Goal: Task Accomplishment & Management: Manage account settings

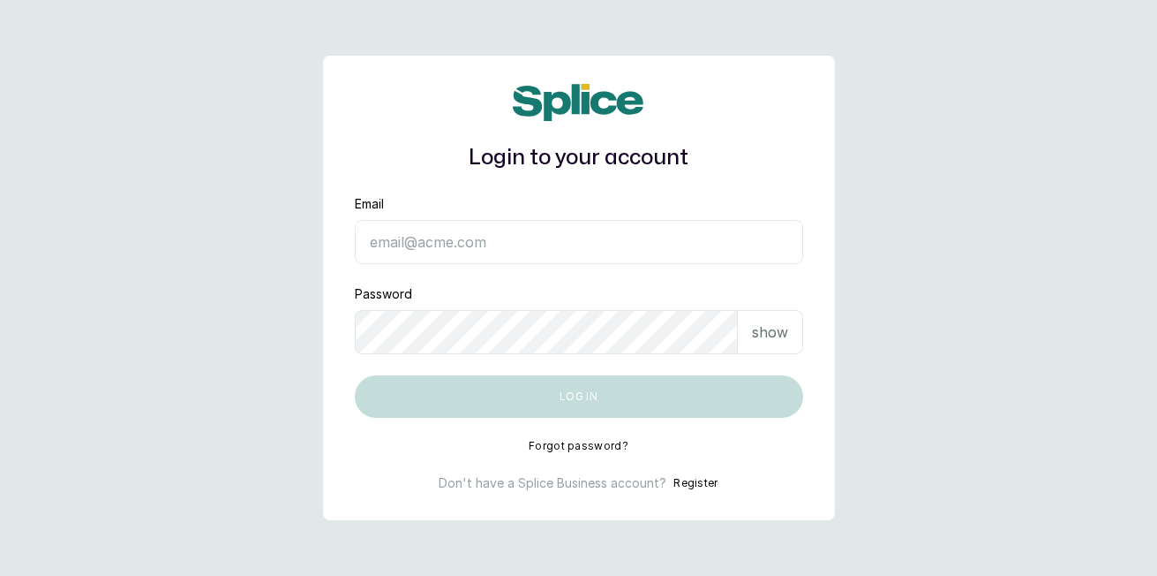
type input "Haircourtph@gmail.com"
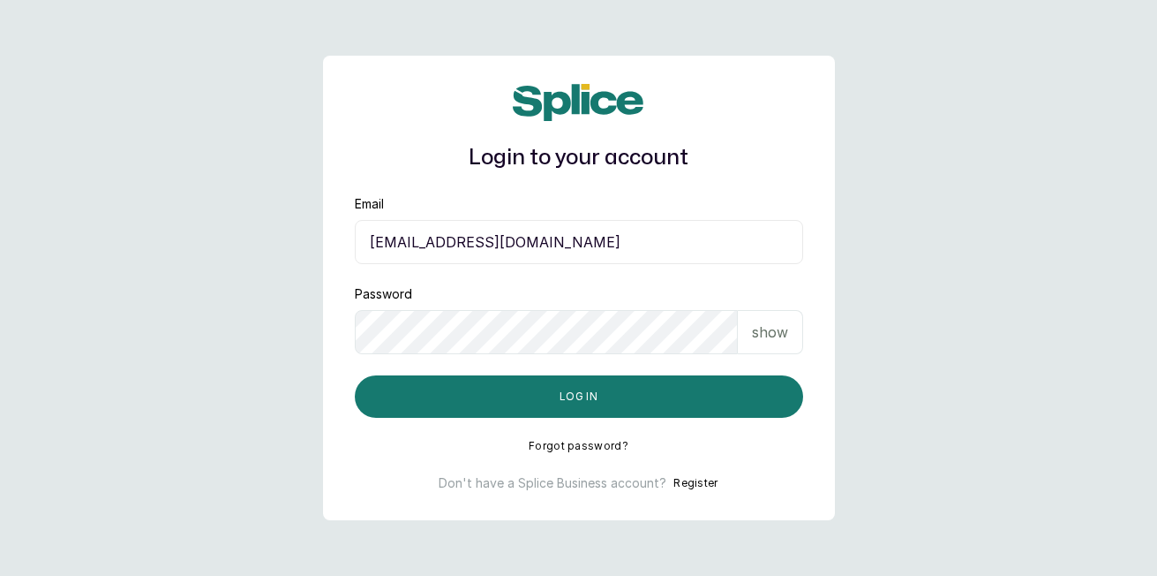
click at [734, 396] on button "Log in" at bounding box center [579, 396] width 448 height 42
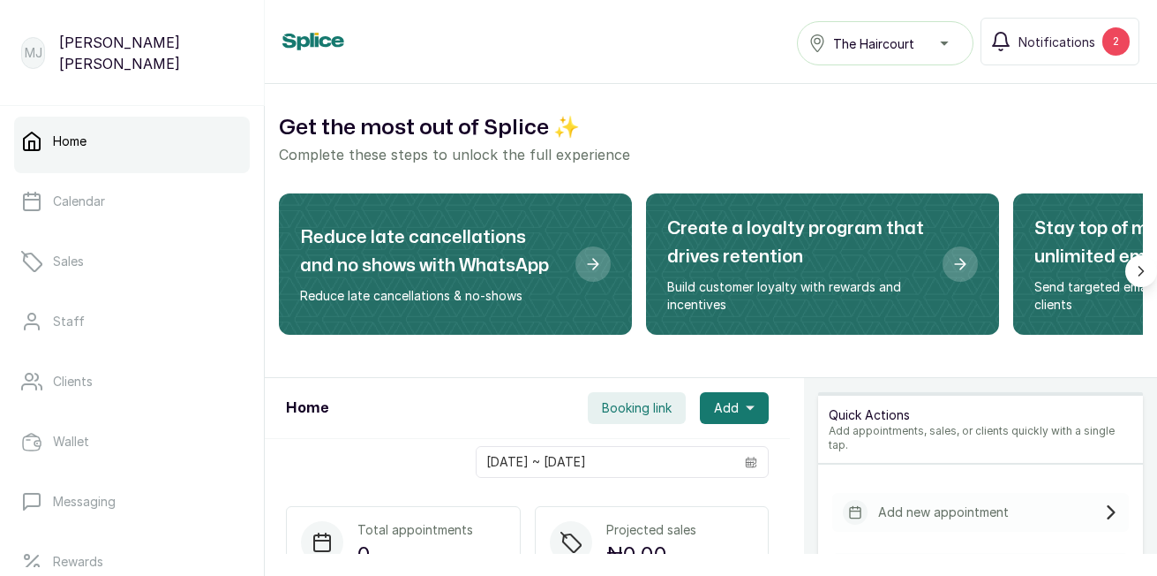
click at [122, 255] on link "Sales" at bounding box center [132, 261] width 236 height 49
